Goal: Task Accomplishment & Management: Use online tool/utility

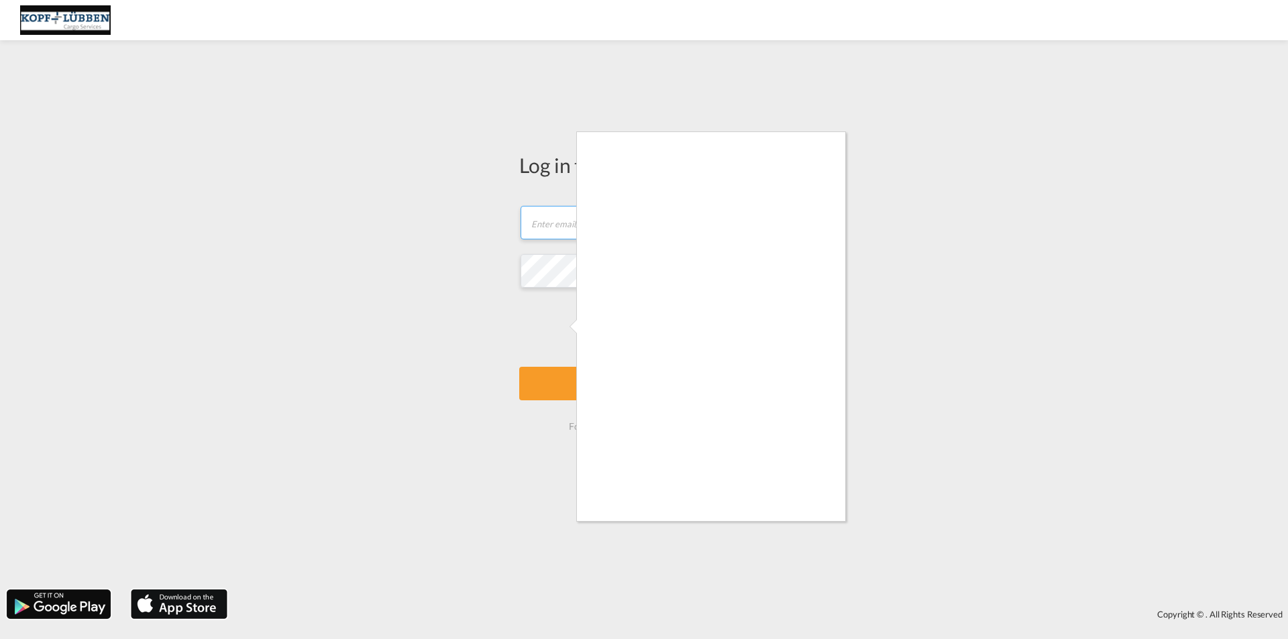
type input "[EMAIL_ADDRESS][PERSON_NAME][DOMAIN_NAME]"
click at [846, 487] on div at bounding box center [644, 319] width 1288 height 639
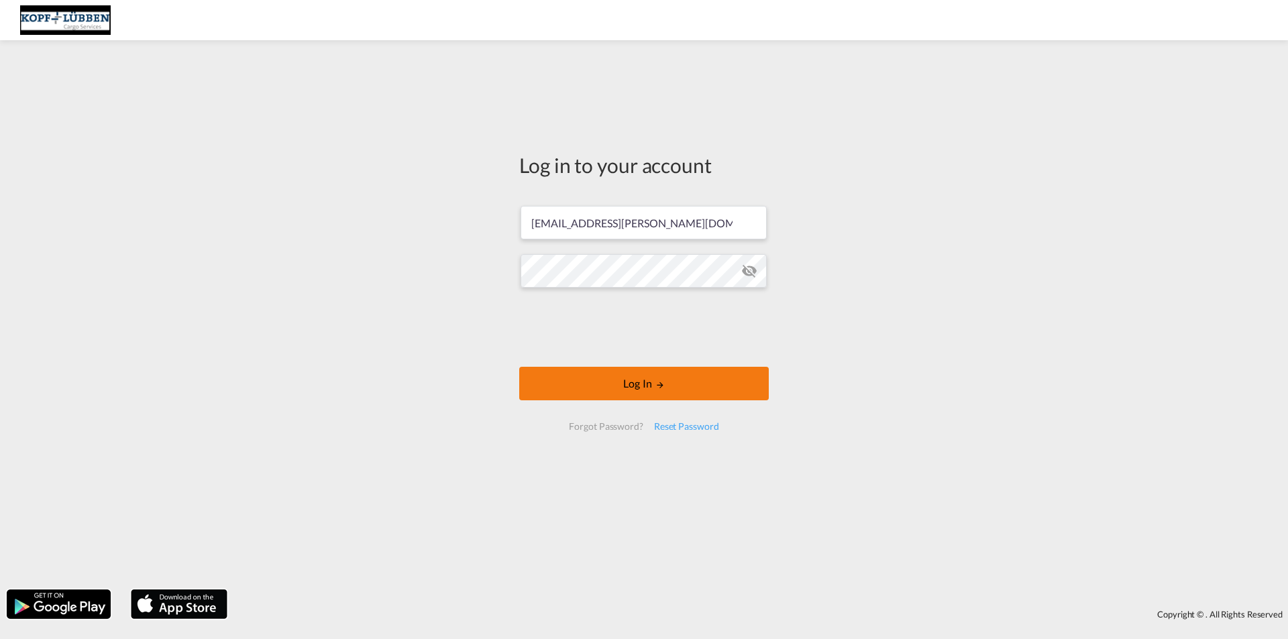
click at [642, 386] on button "Log In" at bounding box center [644, 384] width 250 height 34
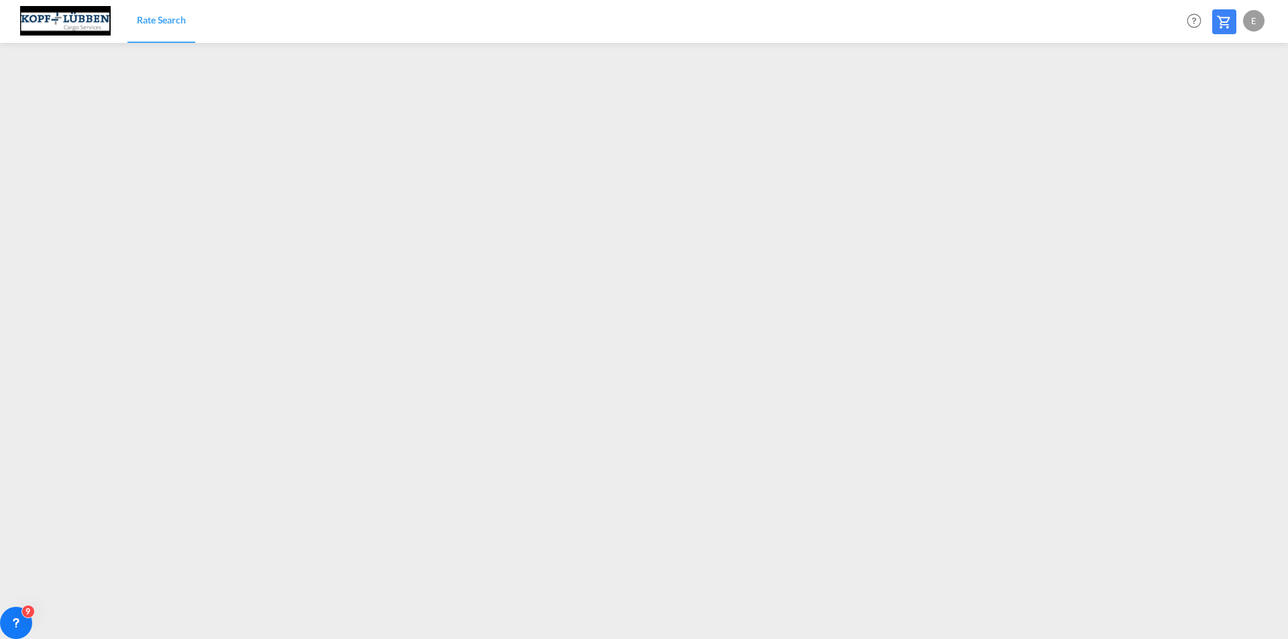
click at [1260, 13] on div "E" at bounding box center [1253, 20] width 21 height 21
click at [1226, 103] on button "Logout" at bounding box center [1238, 102] width 87 height 27
type input "[EMAIL_ADDRESS][PERSON_NAME][DOMAIN_NAME]"
